Goal: Transaction & Acquisition: Purchase product/service

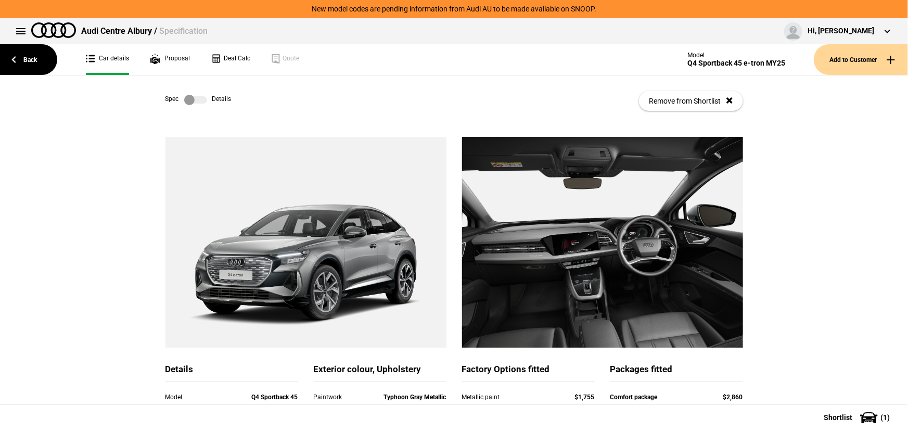
scroll to position [75, 0]
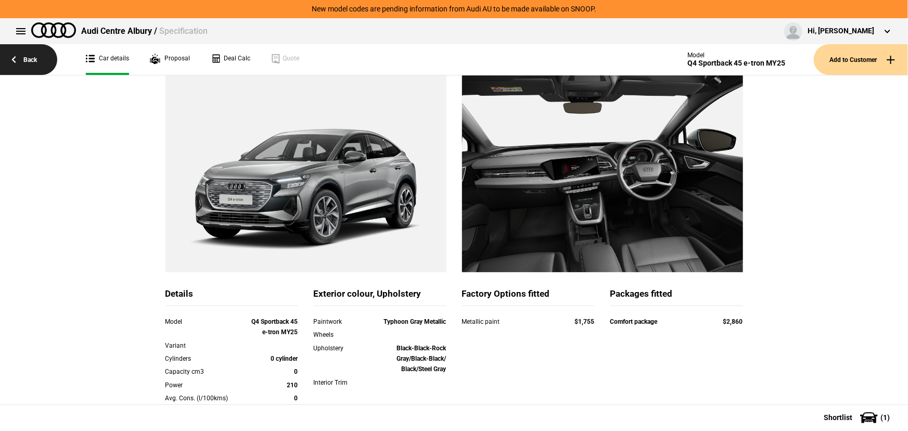
click at [31, 56] on link "Back" at bounding box center [28, 59] width 57 height 31
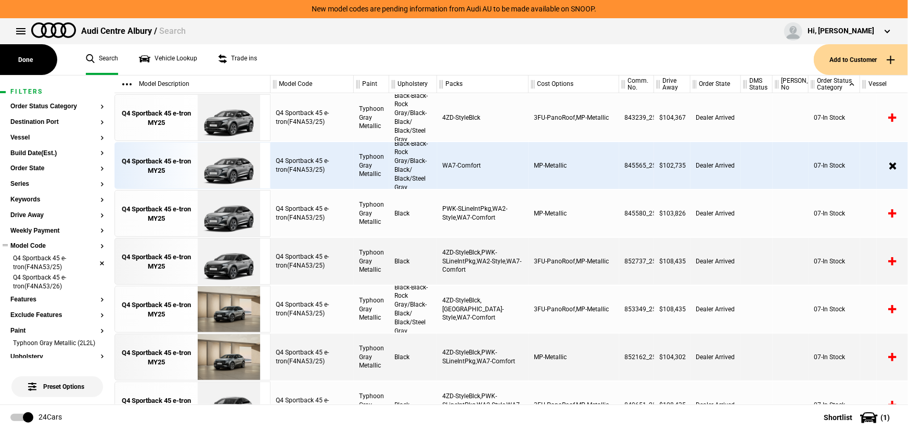
click at [92, 263] on li "Q4 Sportback 45 e-tron(F4NA53/25)" at bounding box center [57, 263] width 94 height 19
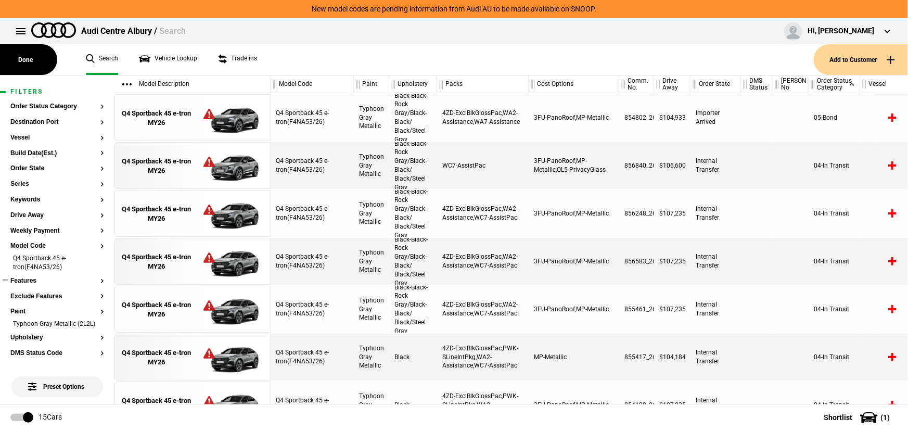
click at [94, 263] on li "Q4 Sportback 45 e-tron(F4NA53/26)" at bounding box center [57, 263] width 94 height 19
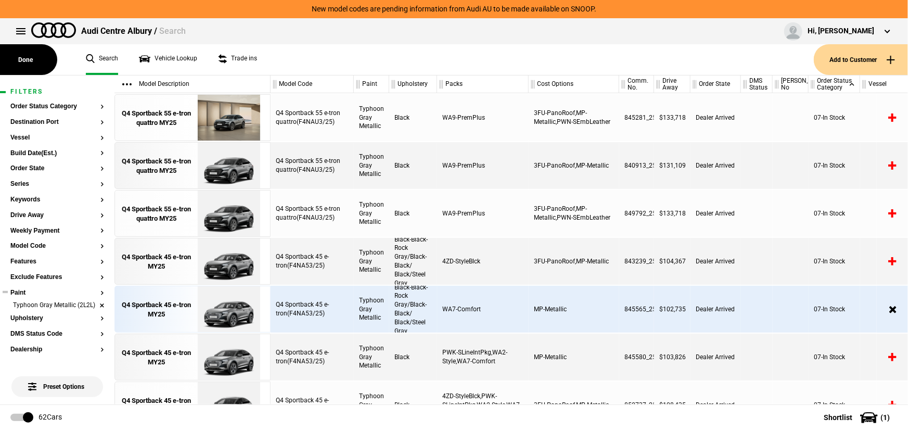
click at [95, 309] on li "Typhoon Gray Metallic (2L2L)" at bounding box center [57, 306] width 94 height 10
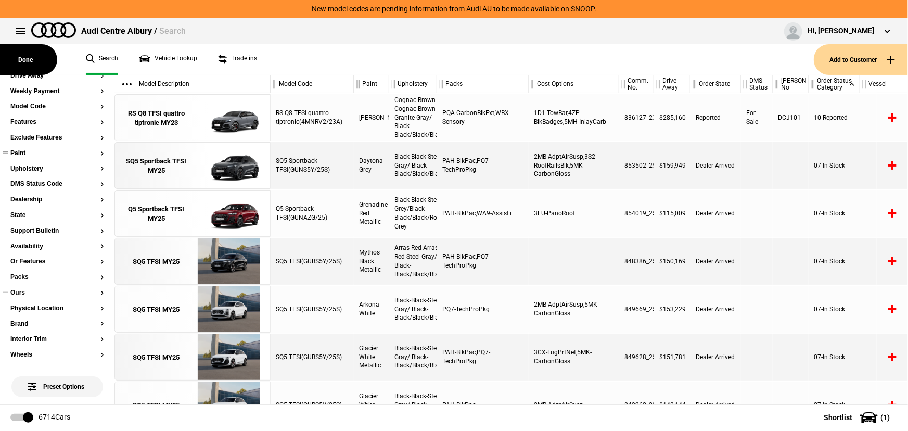
scroll to position [142, 0]
click at [21, 287] on button "Ours" at bounding box center [57, 290] width 94 height 7
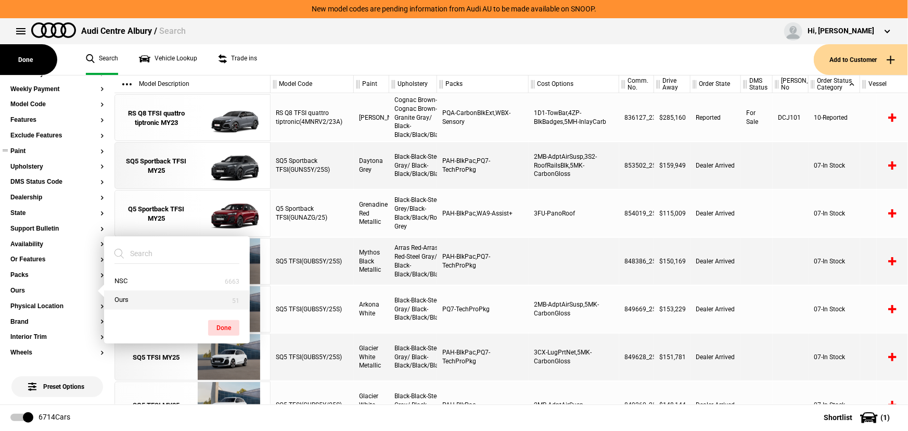
click at [114, 299] on button "Ours" at bounding box center [177, 299] width 146 height 19
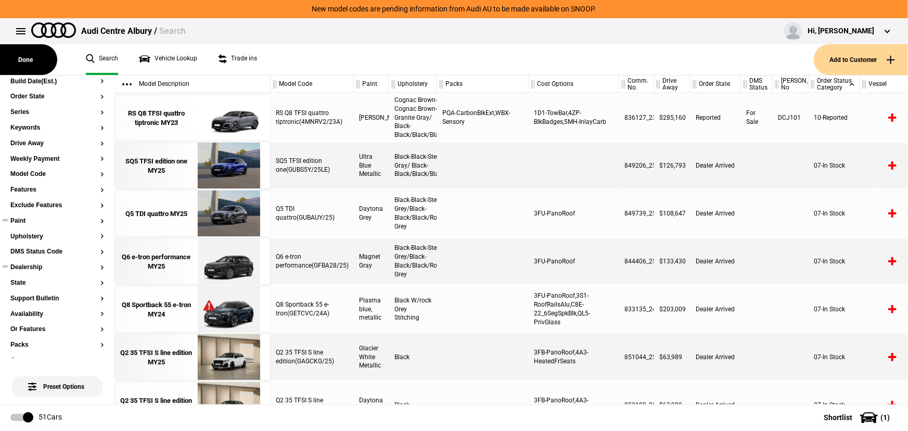
scroll to position [0, 0]
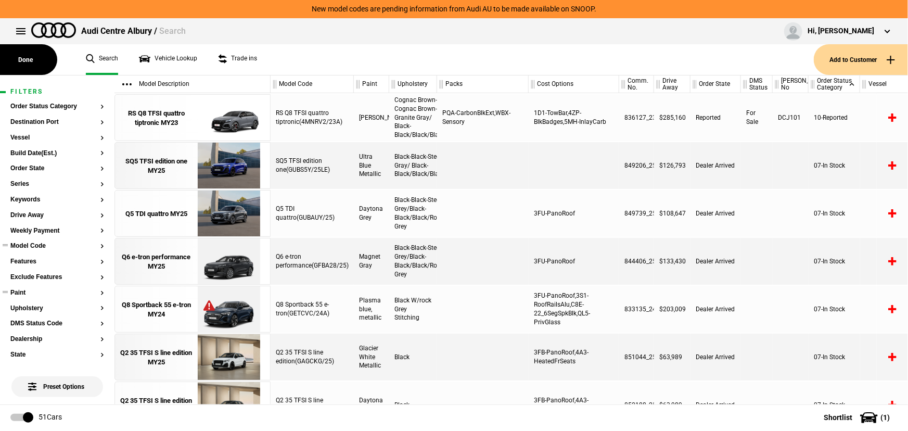
click at [38, 249] on button "Model Code" at bounding box center [57, 246] width 94 height 7
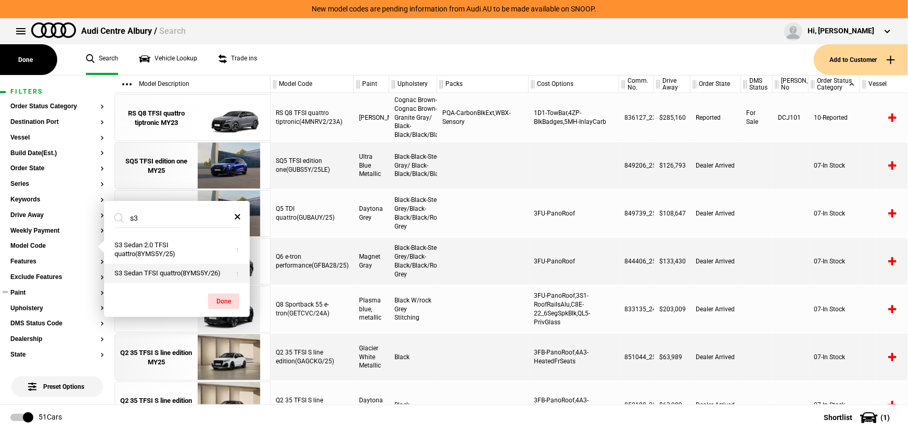
type input "s3"
click at [179, 274] on button "S3 Sedan TFSI quattro(8YMS5Y/26)" at bounding box center [177, 273] width 146 height 19
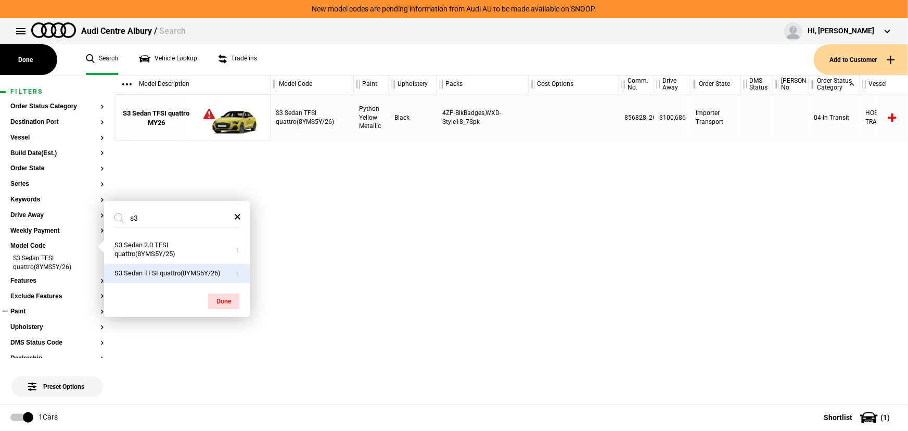
click at [338, 252] on div "S3 Sedan TFSI quattro(8YMS5Y/26) Python Yellow Metallic Black 4ZP-BlkBadges,WXD…" at bounding box center [590, 248] width 638 height 311
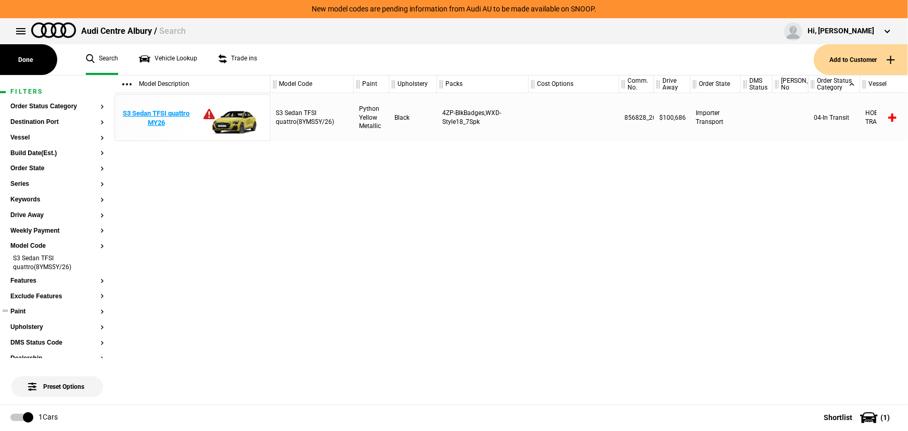
click at [164, 119] on div "S3 Sedan TFSI quattro MY26" at bounding box center [156, 118] width 72 height 19
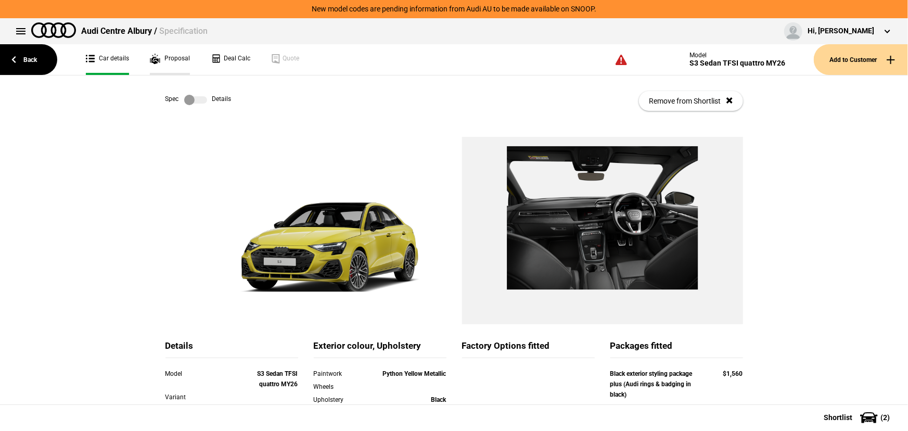
click at [175, 55] on link "Proposal" at bounding box center [170, 59] width 40 height 31
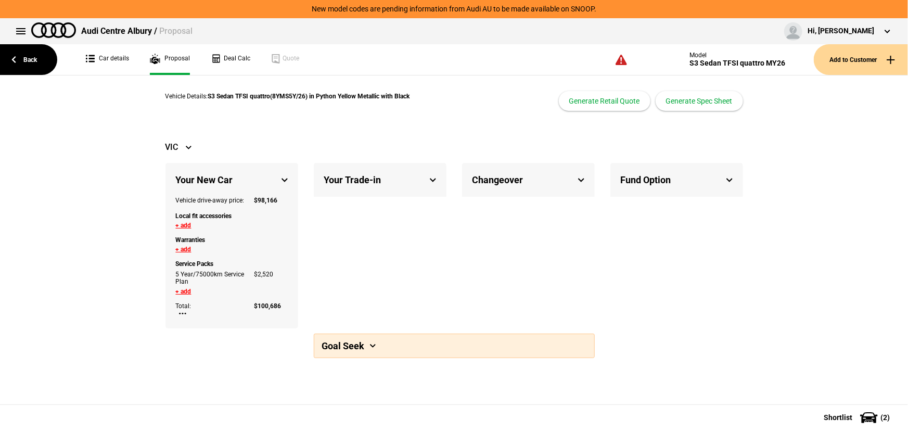
click at [181, 273] on div "5 Year/75000km Service Plan" at bounding box center [215, 278] width 79 height 15
click at [175, 292] on div "+ add" at bounding box center [232, 292] width 128 height 9
click at [180, 290] on button "+ add" at bounding box center [184, 291] width 16 height 6
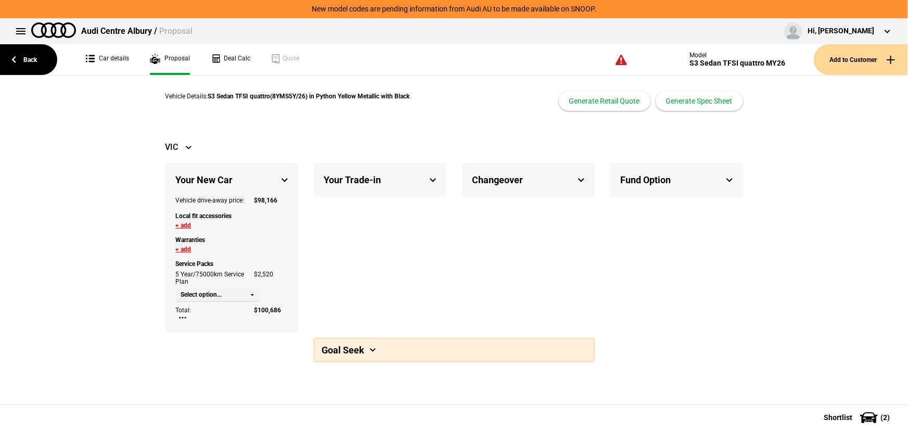
click at [238, 299] on button "Select option..." at bounding box center [217, 294] width 83 height 13
click at [300, 293] on div "Your New Car Vehicle drive-away price: $ 98,166 Local fit accessories + add War…" at bounding box center [232, 248] width 148 height 170
click at [341, 288] on div "Your Trade-in + add vehicle Total Market Value: $ 0 Finance Payout: $ 0 Equity …" at bounding box center [380, 248] width 133 height 170
click at [219, 69] on link "Deal Calc" at bounding box center [231, 59] width 40 height 31
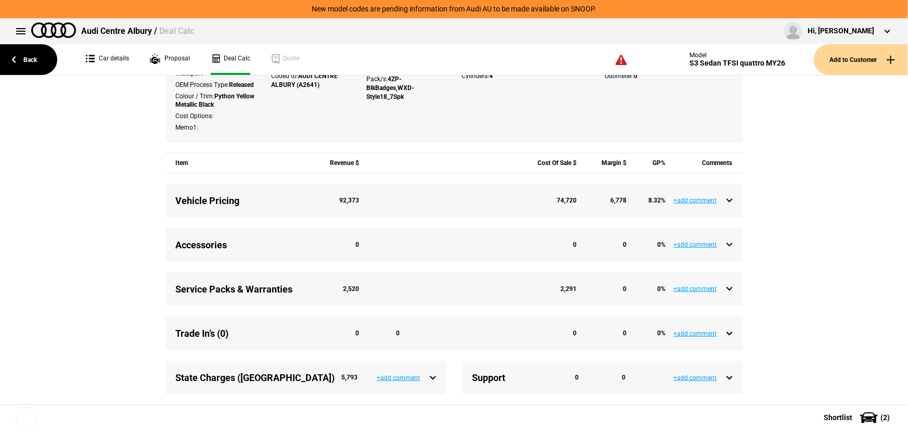
scroll to position [284, 0]
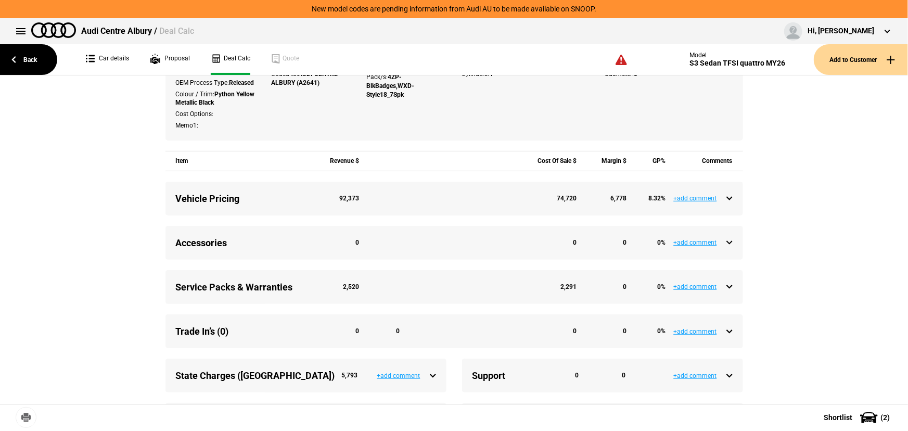
click at [724, 294] on div "Service Packs & Warranties 2,520 2,291 0 0 %" at bounding box center [454, 287] width 557 height 13
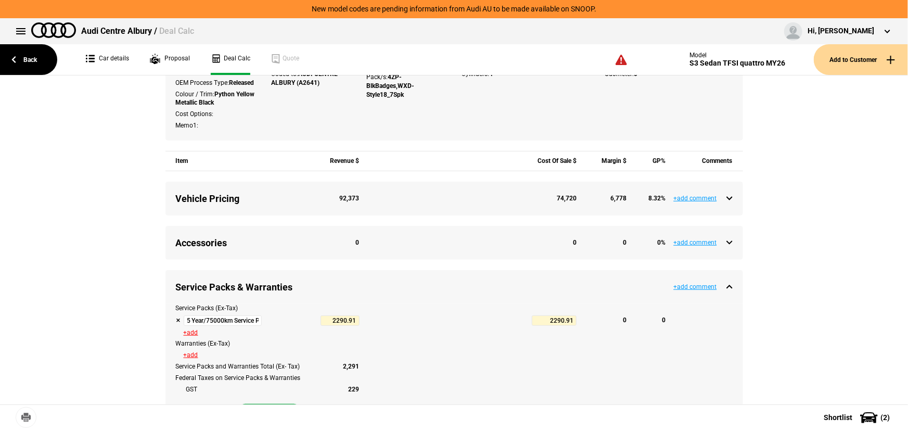
click at [176, 323] on button at bounding box center [178, 320] width 5 height 5
type input "5869.03"
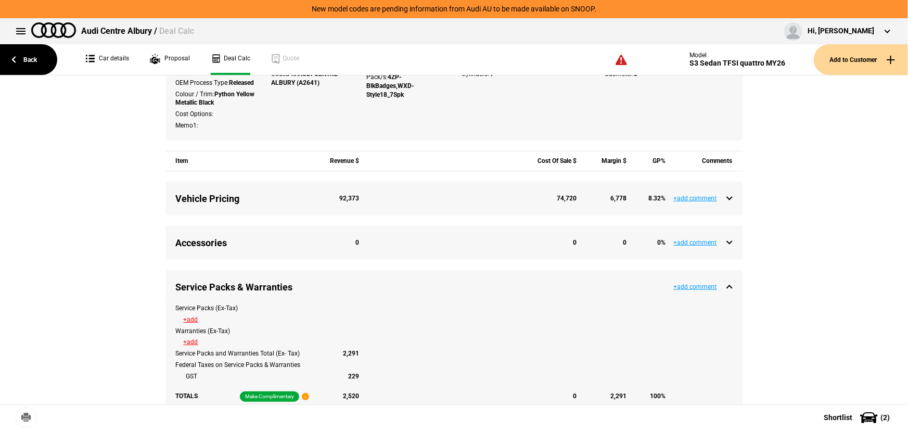
type input "98166.11"
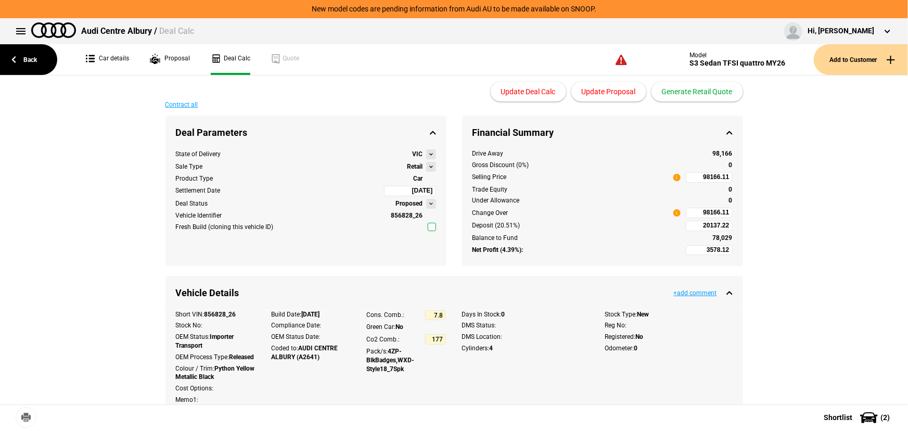
scroll to position [0, 0]
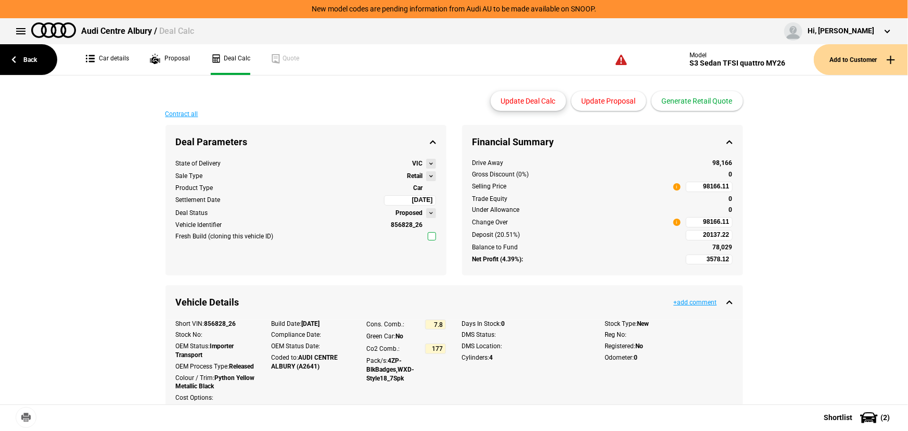
click at [535, 106] on button "Update Deal Calc" at bounding box center [528, 101] width 75 height 20
type input "1287.21"
type input "100686.11"
type input "3578.12"
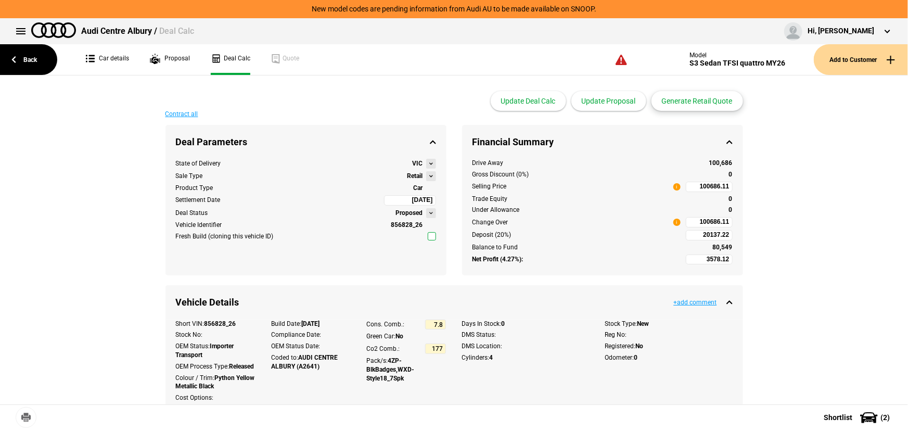
click at [691, 104] on button "Generate Retail Quote" at bounding box center [698, 101] width 92 height 20
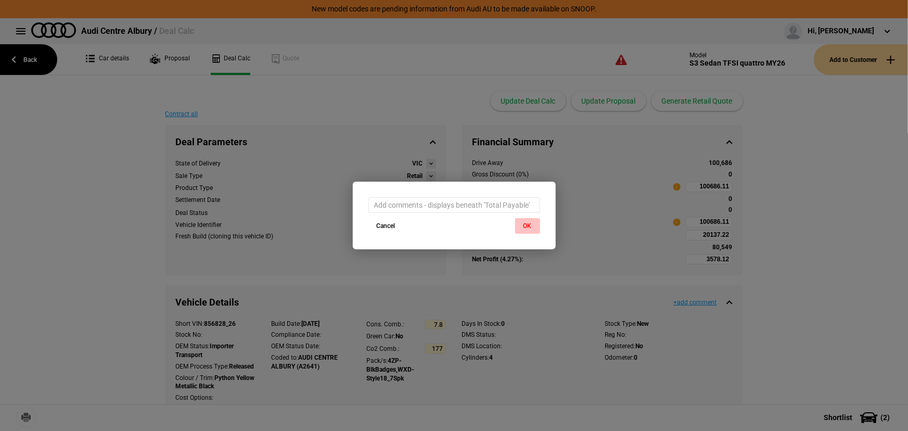
click at [530, 222] on button "OK" at bounding box center [527, 226] width 25 height 16
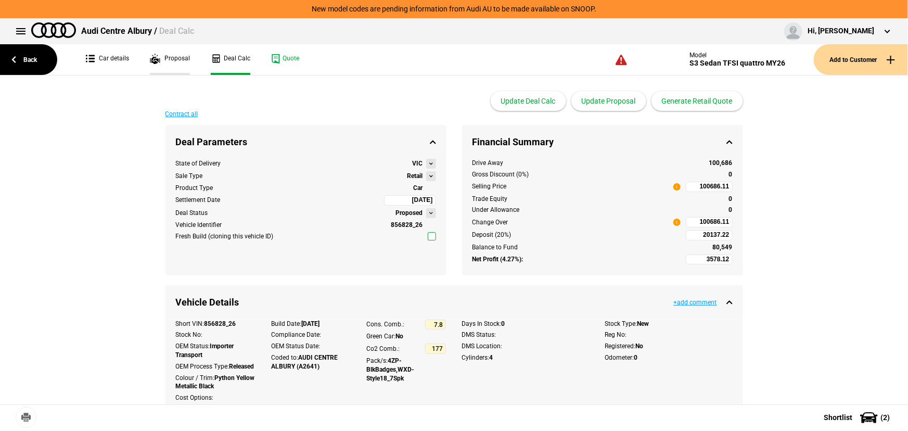
click at [183, 58] on link "Proposal" at bounding box center [170, 59] width 40 height 31
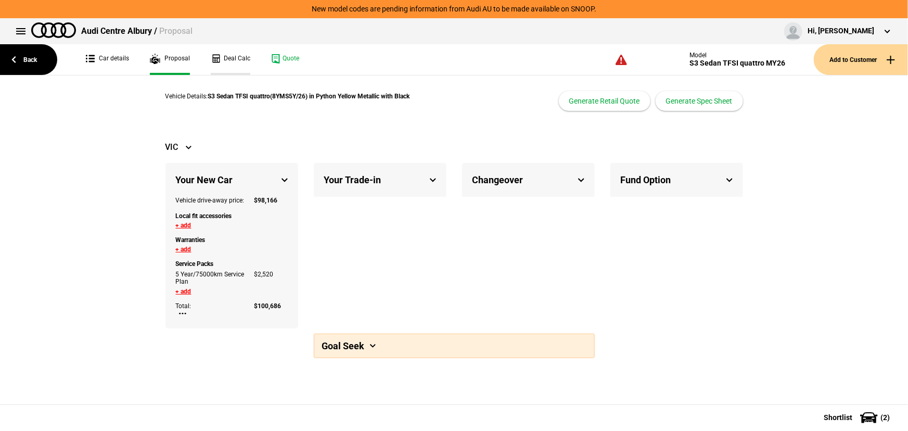
click at [213, 61] on link "Deal Calc" at bounding box center [231, 59] width 40 height 31
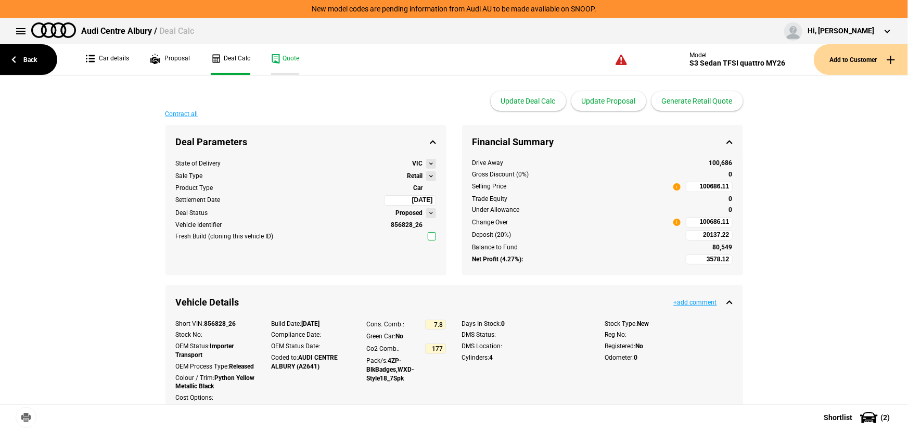
click at [291, 59] on link "Quote" at bounding box center [285, 59] width 28 height 31
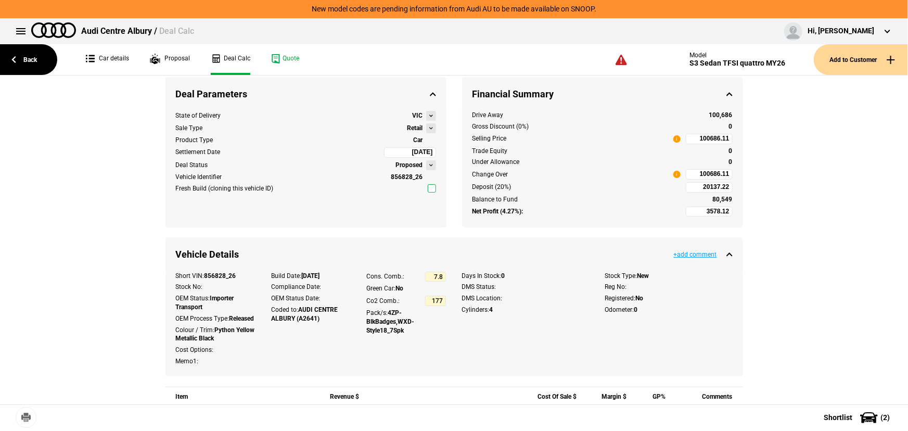
scroll to position [47, 0]
click at [289, 59] on link "Quote" at bounding box center [285, 59] width 28 height 31
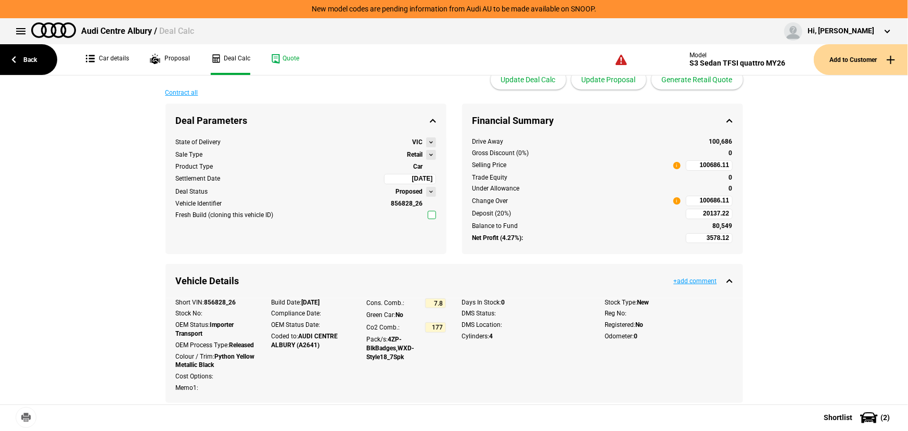
scroll to position [0, 0]
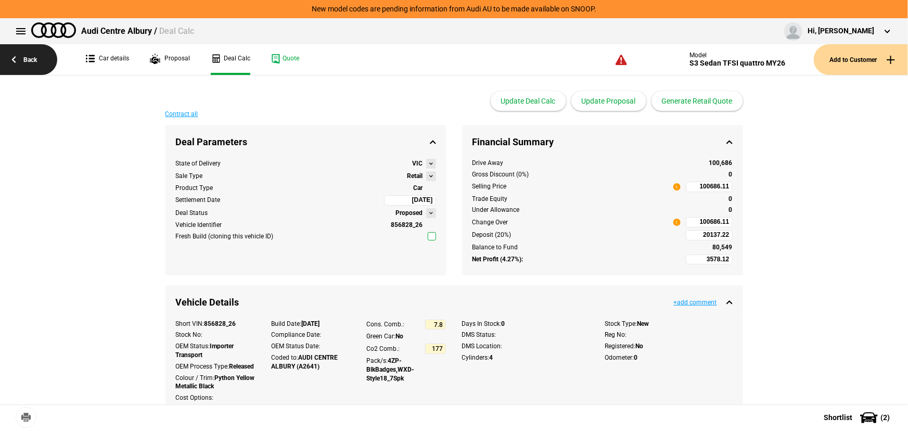
click at [34, 62] on link "Back" at bounding box center [28, 59] width 57 height 31
